Goal: Transaction & Acquisition: Purchase product/service

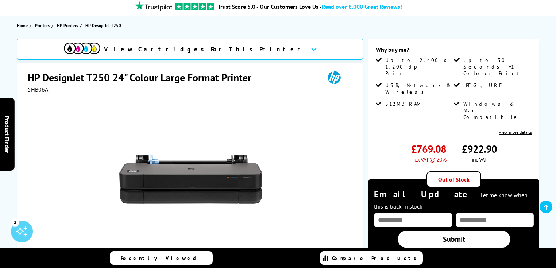
scroll to position [58, 0]
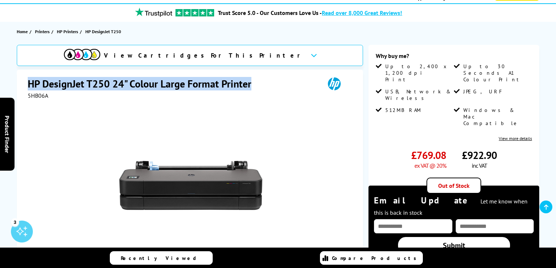
drag, startPoint x: 254, startPoint y: 85, endPoint x: 30, endPoint y: 83, distance: 224.3
click at [30, 83] on h1 "HP DesignJet T250 24" Colour Large Format Printer" at bounding box center [143, 83] width 231 height 13
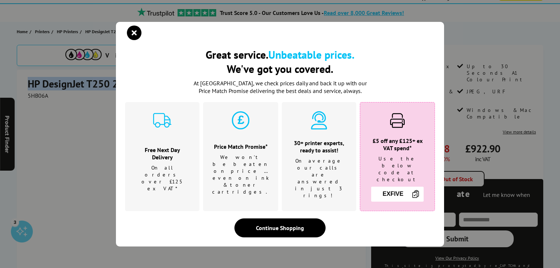
copy h1 "HP DesignJet T250 24" Colour Large Format Printer"
click at [131, 40] on icon "close modal" at bounding box center [134, 33] width 15 height 15
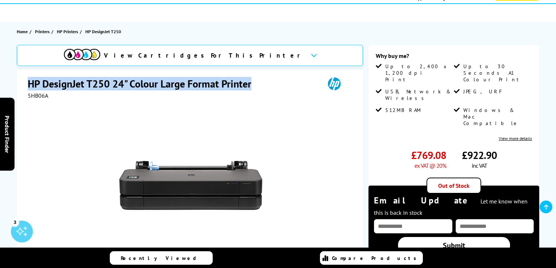
copy h1 "HP DesignJet T250 24" Colour Large Format Printer"
